Goal: Task Accomplishment & Management: Manage account settings

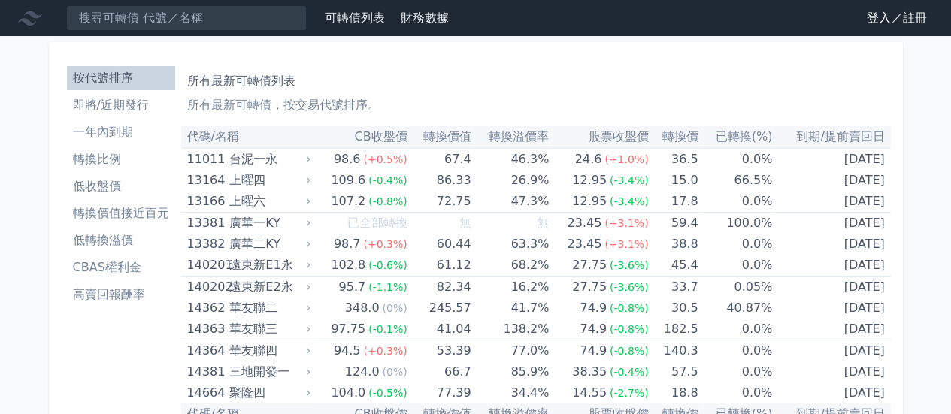
click at [874, 18] on link "登入／註冊" at bounding box center [897, 18] width 84 height 24
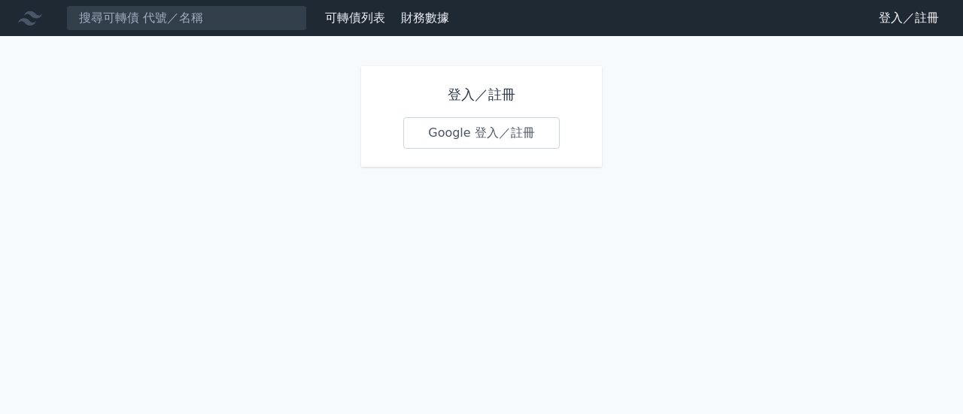
click at [499, 147] on link "Google 登入／註冊" at bounding box center [481, 133] width 156 height 32
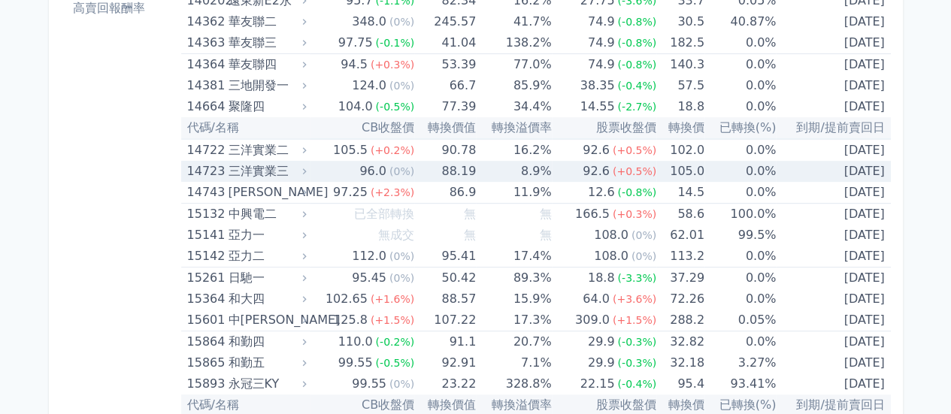
scroll to position [1995, 0]
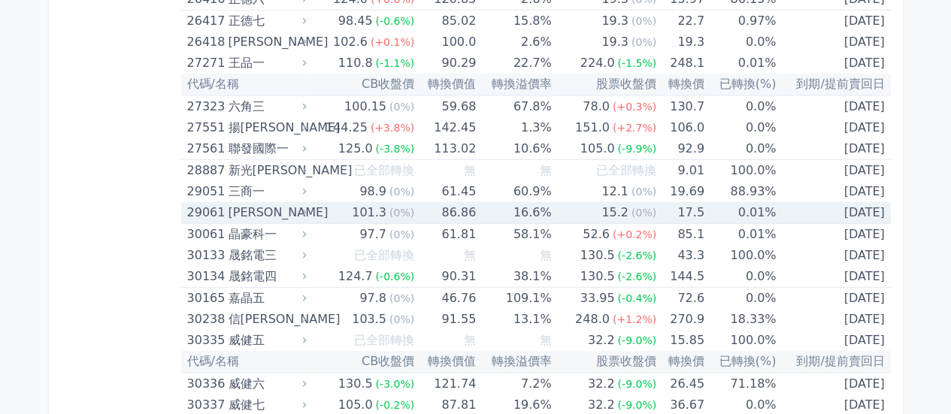
click at [584, 214] on td "15.2 (0%)" at bounding box center [604, 213] width 105 height 22
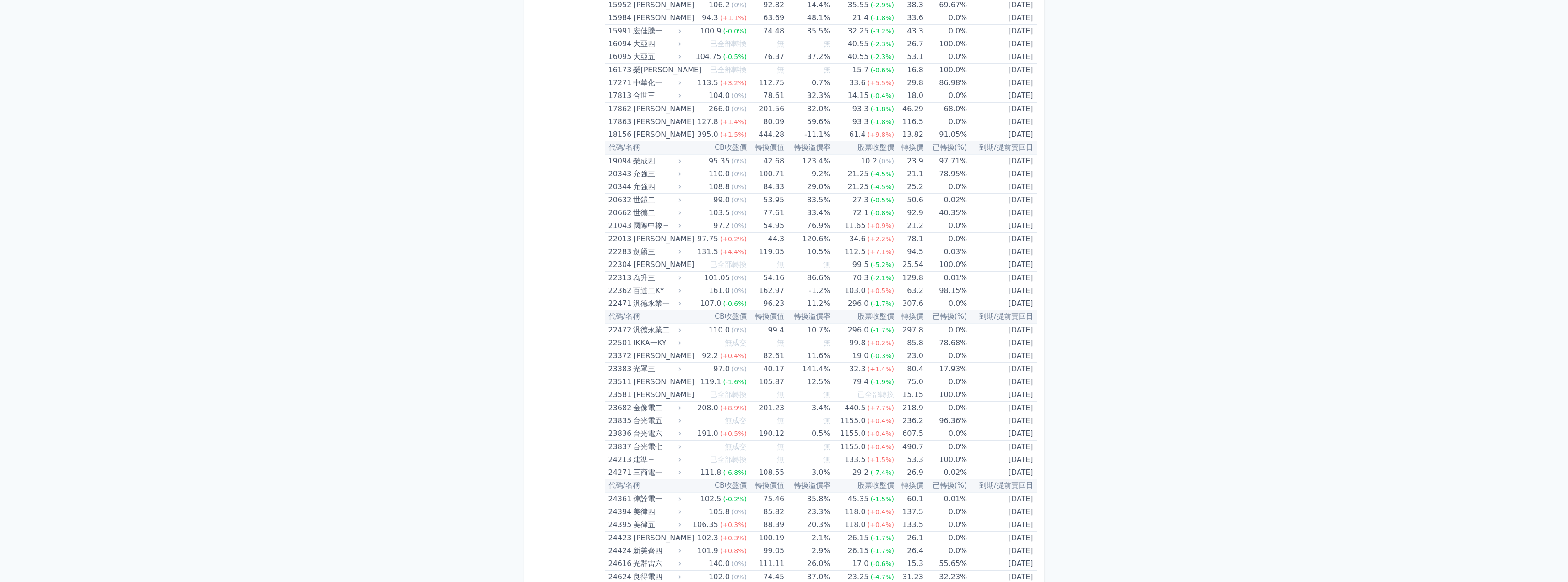
scroll to position [391, 0]
